Goal: Information Seeking & Learning: Learn about a topic

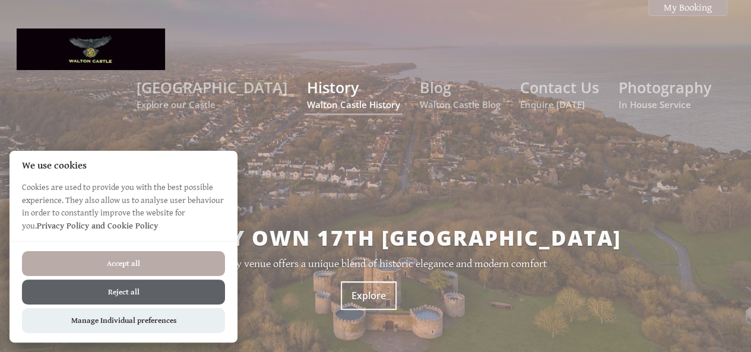
click at [327, 77] on link "History Walton Castle History" at bounding box center [353, 93] width 93 height 33
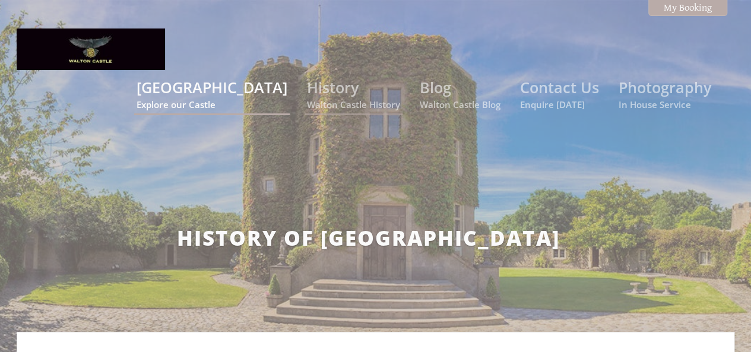
click at [251, 77] on link "[GEOGRAPHIC_DATA] Explore our Castle" at bounding box center [212, 93] width 151 height 33
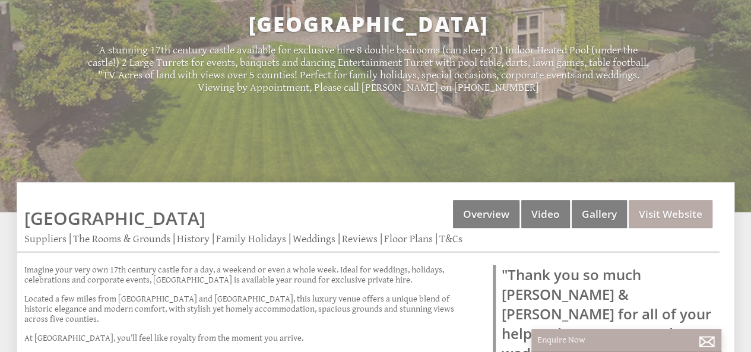
scroll to position [190, 0]
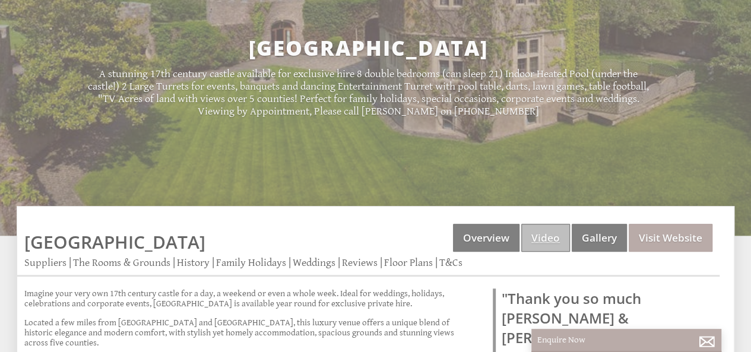
click at [548, 224] on link "Video" at bounding box center [545, 238] width 49 height 28
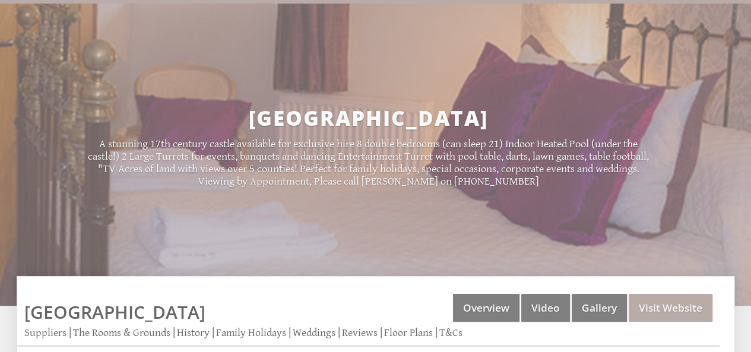
scroll to position [119, 0]
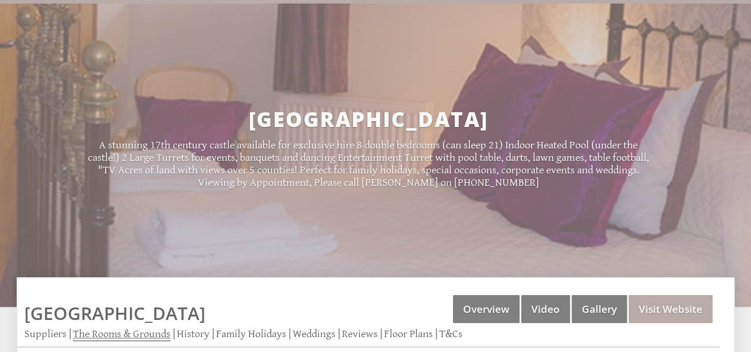
click at [134, 328] on link "The Rooms & Grounds" at bounding box center [121, 335] width 97 height 14
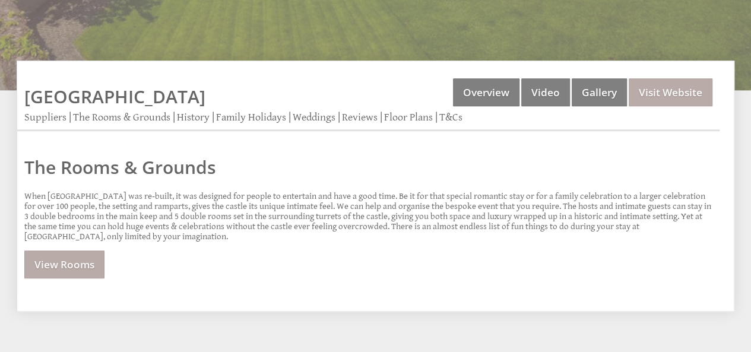
scroll to position [332, 0]
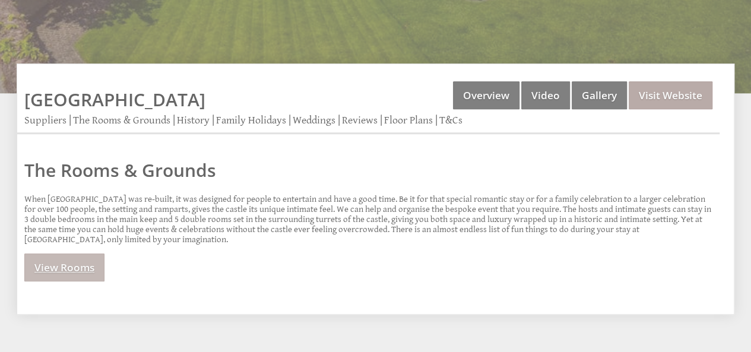
click at [52, 253] on link "View Rooms" at bounding box center [64, 267] width 80 height 28
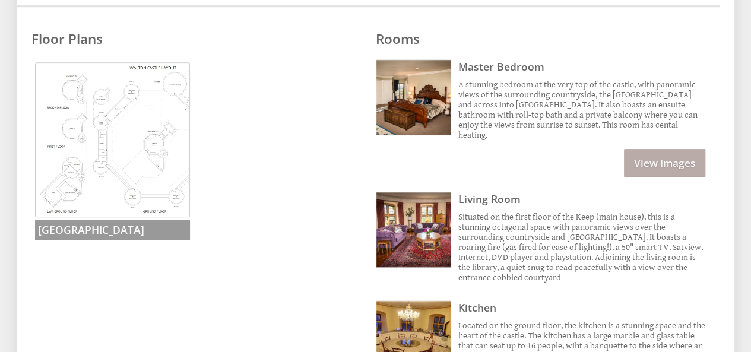
scroll to position [475, 0]
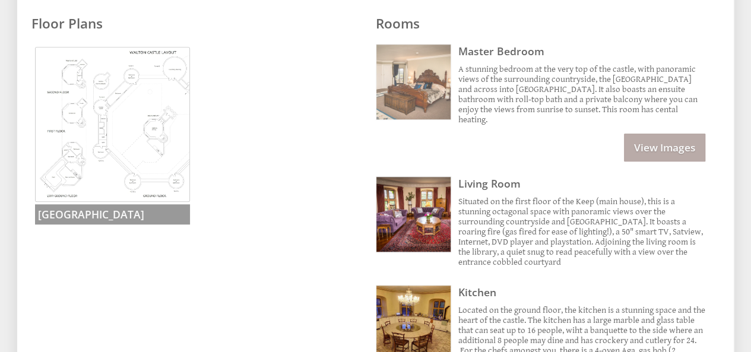
click at [405, 45] on img at bounding box center [413, 82] width 75 height 75
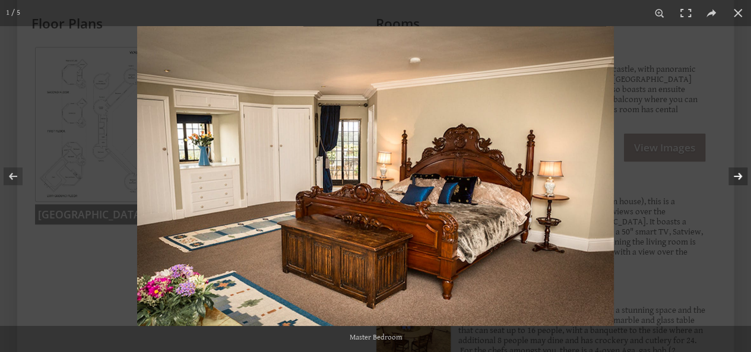
click at [735, 172] on button at bounding box center [730, 176] width 42 height 59
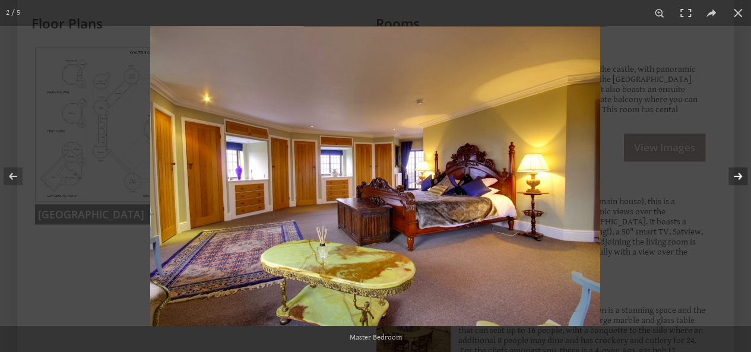
click at [735, 172] on button at bounding box center [730, 176] width 42 height 59
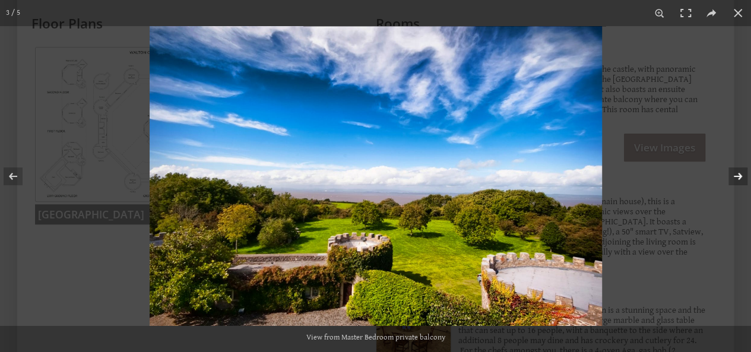
click at [735, 172] on button at bounding box center [730, 176] width 42 height 59
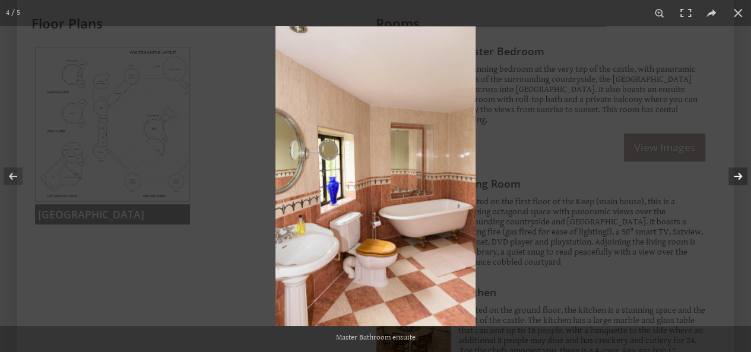
click at [735, 172] on button at bounding box center [730, 176] width 42 height 59
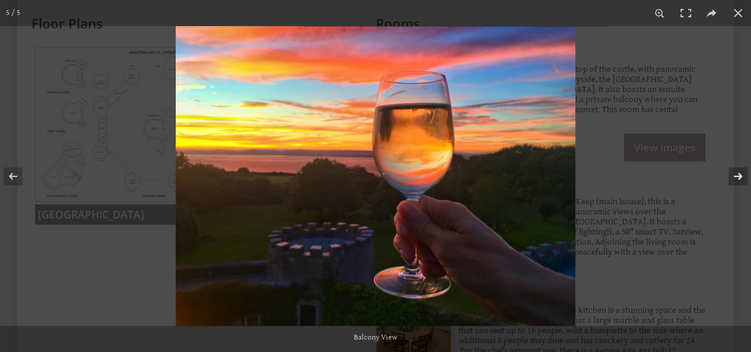
click at [735, 172] on button at bounding box center [730, 176] width 42 height 59
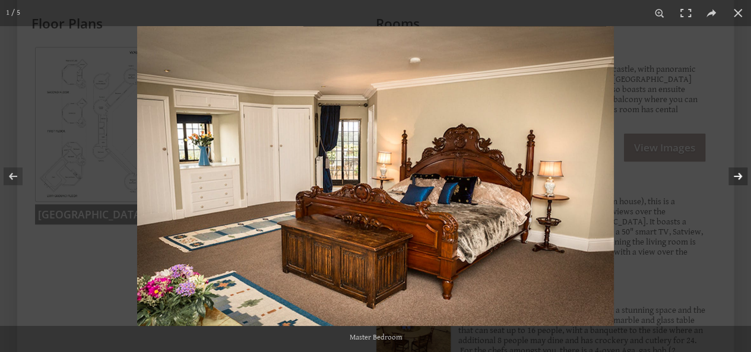
click at [735, 172] on button at bounding box center [730, 176] width 42 height 59
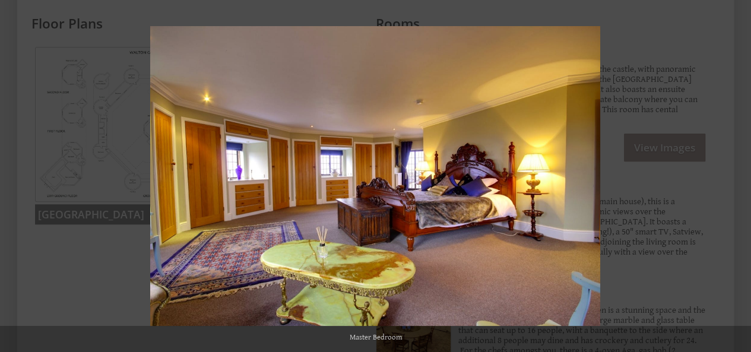
click at [735, 172] on button at bounding box center [730, 176] width 42 height 59
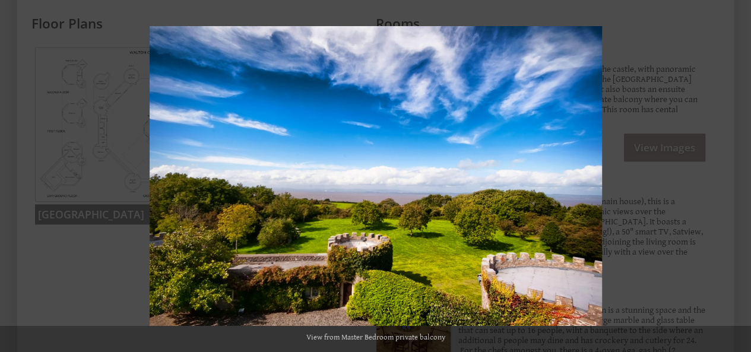
click at [735, 172] on button at bounding box center [730, 176] width 42 height 59
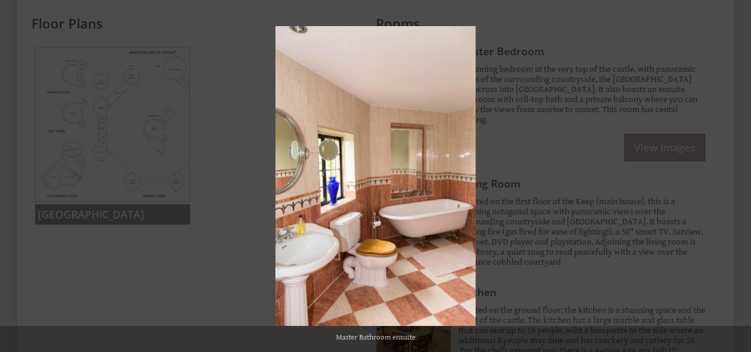
click at [735, 172] on button at bounding box center [730, 176] width 42 height 59
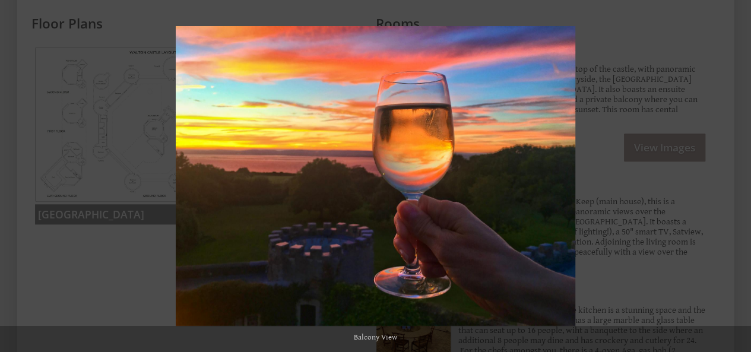
click at [735, 172] on button at bounding box center [730, 176] width 42 height 59
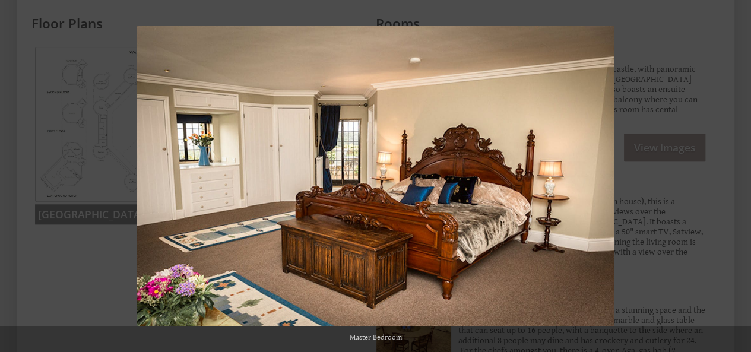
click at [735, 172] on button at bounding box center [730, 176] width 42 height 59
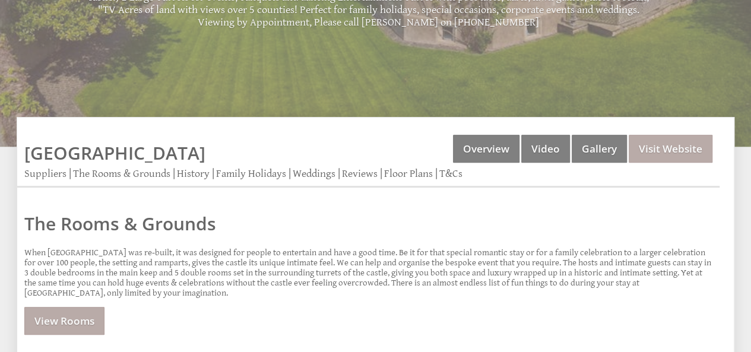
scroll to position [178, 0]
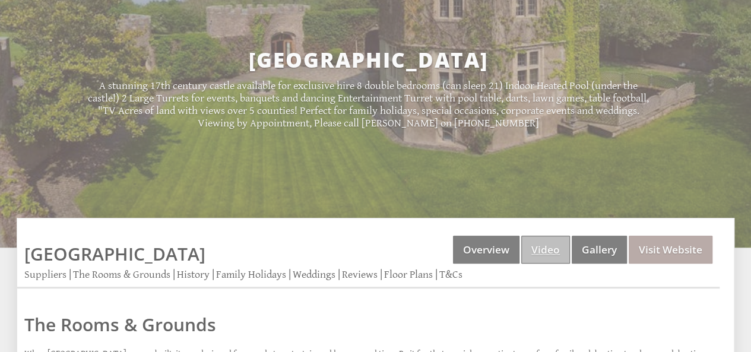
click at [540, 236] on link "Video" at bounding box center [545, 250] width 49 height 28
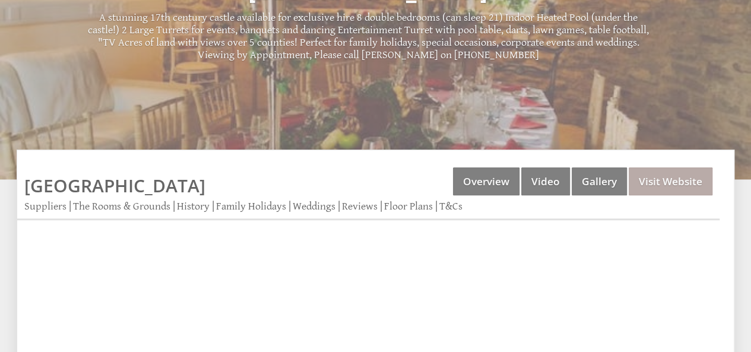
scroll to position [261, 0]
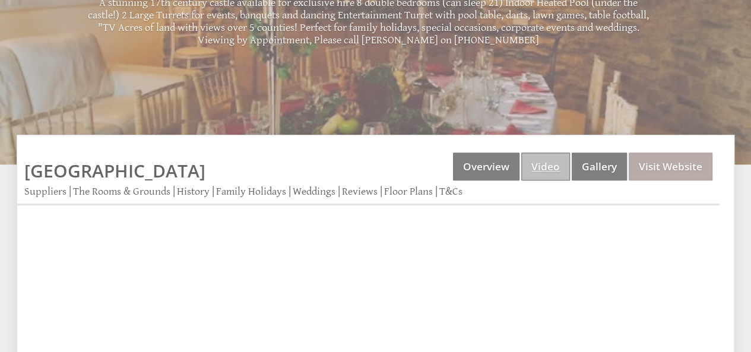
click at [552, 153] on link "Video" at bounding box center [545, 167] width 49 height 28
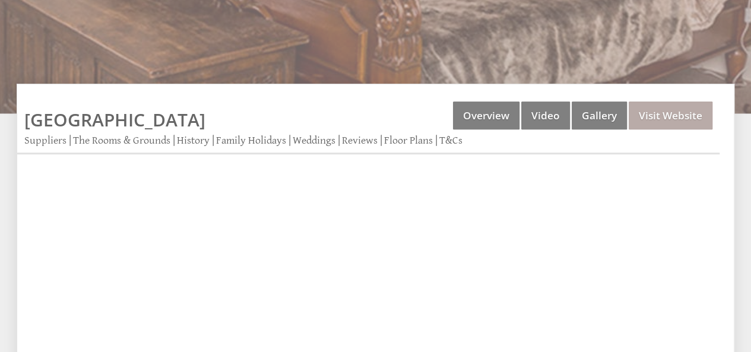
scroll to position [356, 0]
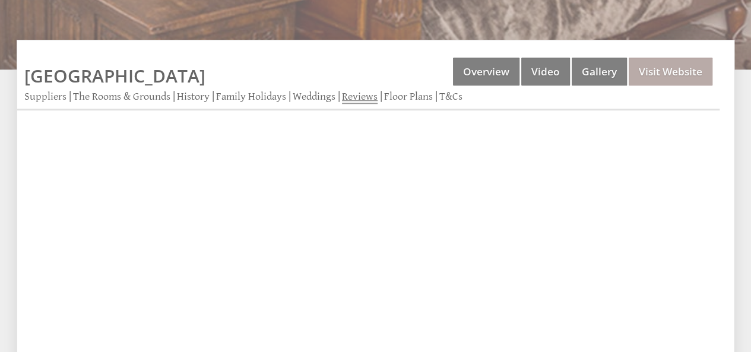
click at [351, 90] on link "Reviews" at bounding box center [360, 97] width 36 height 14
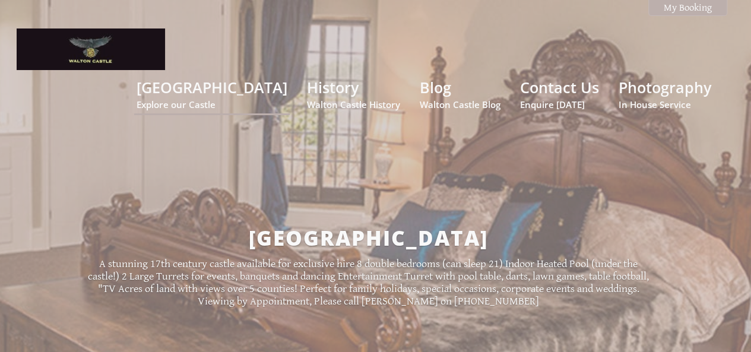
scroll to position [356, 0]
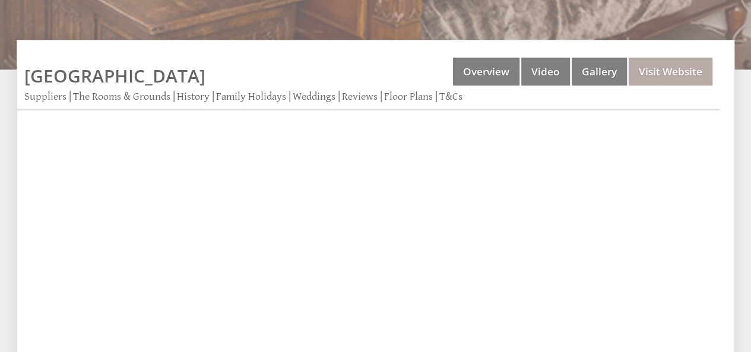
scroll to position [178, 0]
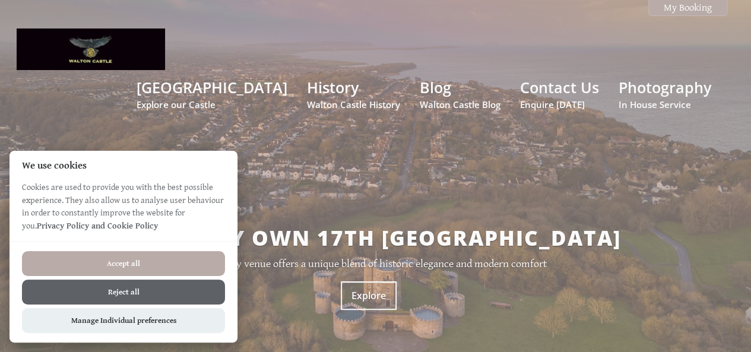
click at [132, 286] on button "Reject all" at bounding box center [123, 292] width 203 height 25
click at [169, 294] on button "Reject all" at bounding box center [123, 292] width 203 height 25
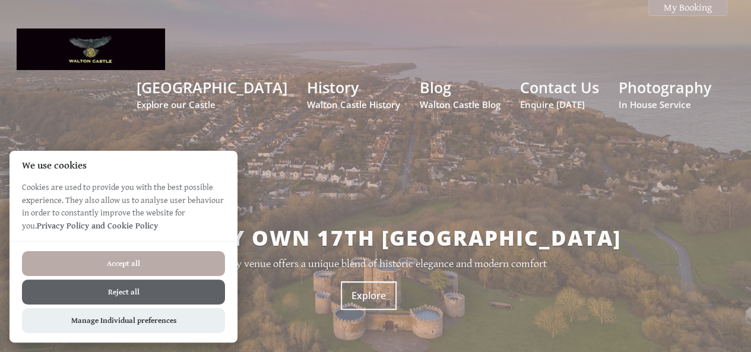
click at [112, 286] on button "Reject all" at bounding box center [123, 292] width 203 height 25
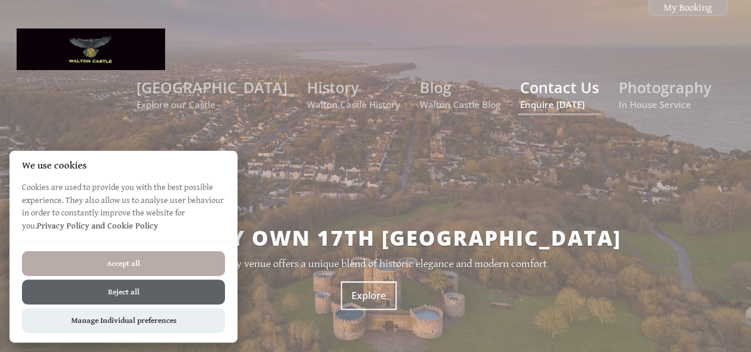
click at [548, 77] on link "Contact Us Enquire [DATE]" at bounding box center [559, 93] width 79 height 33
